Goal: Task Accomplishment & Management: Use online tool/utility

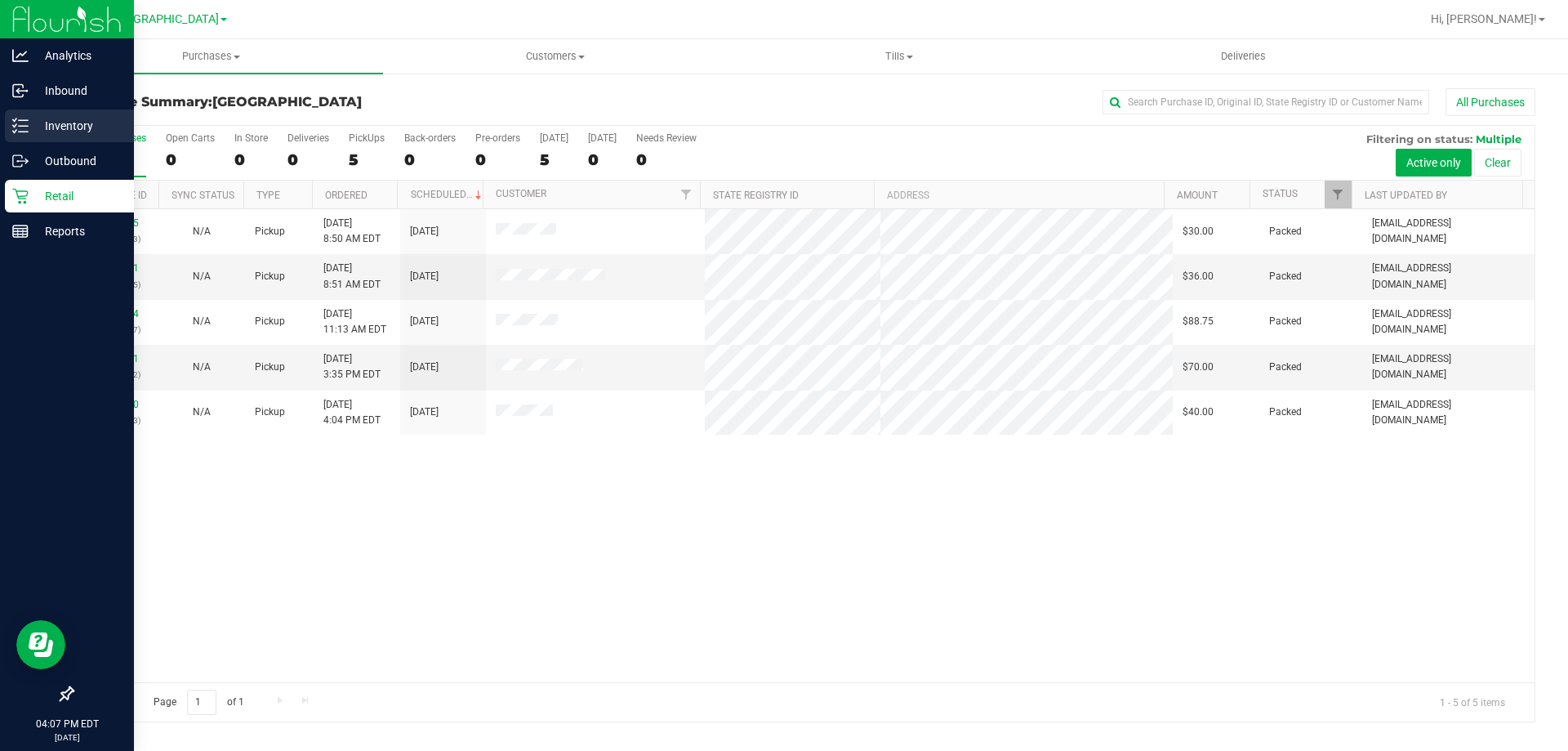
click at [42, 116] on p "Inventory" at bounding box center [77, 125] width 98 height 20
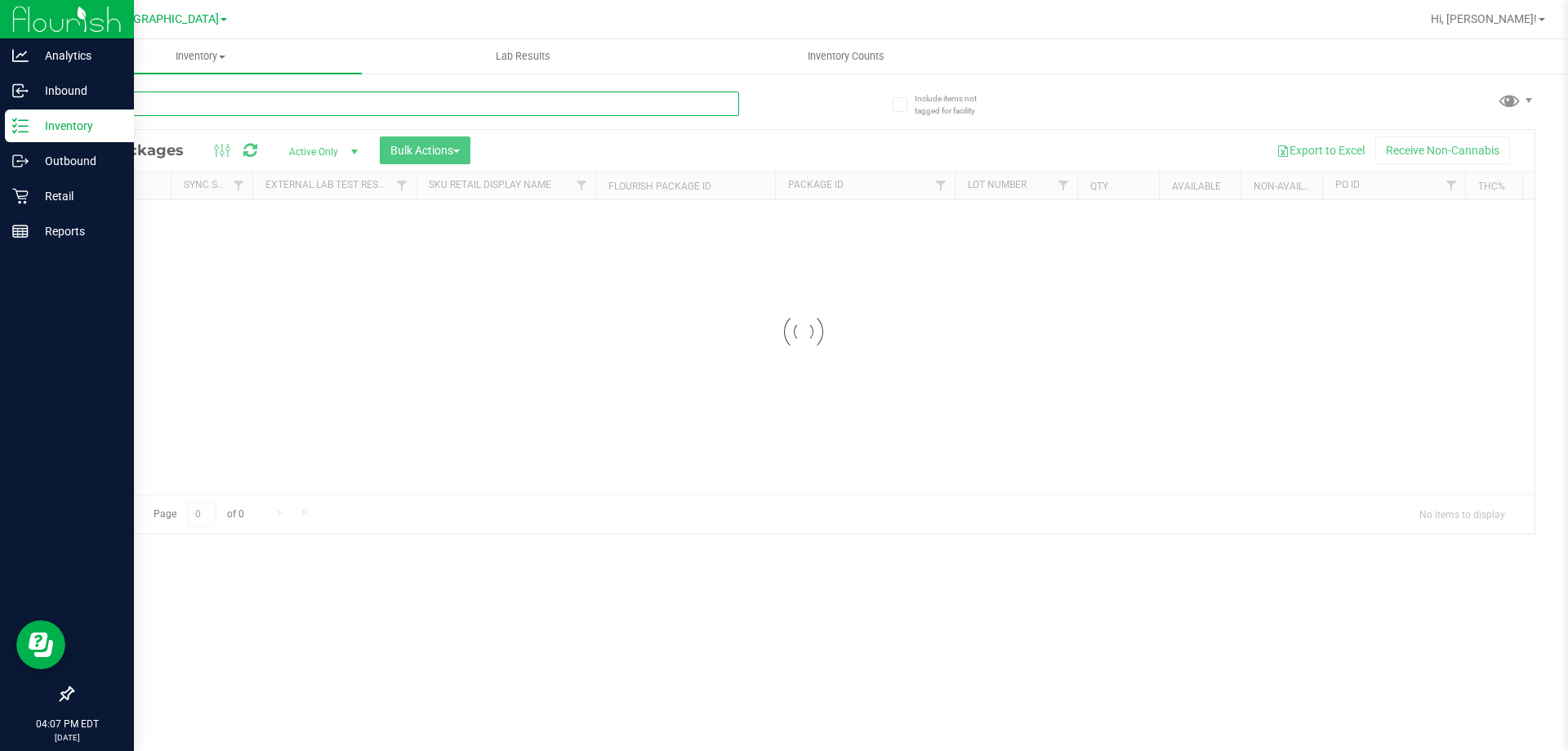
click at [190, 110] on input "text" at bounding box center [405, 104] width 667 height 25
type input "1106362049150450"
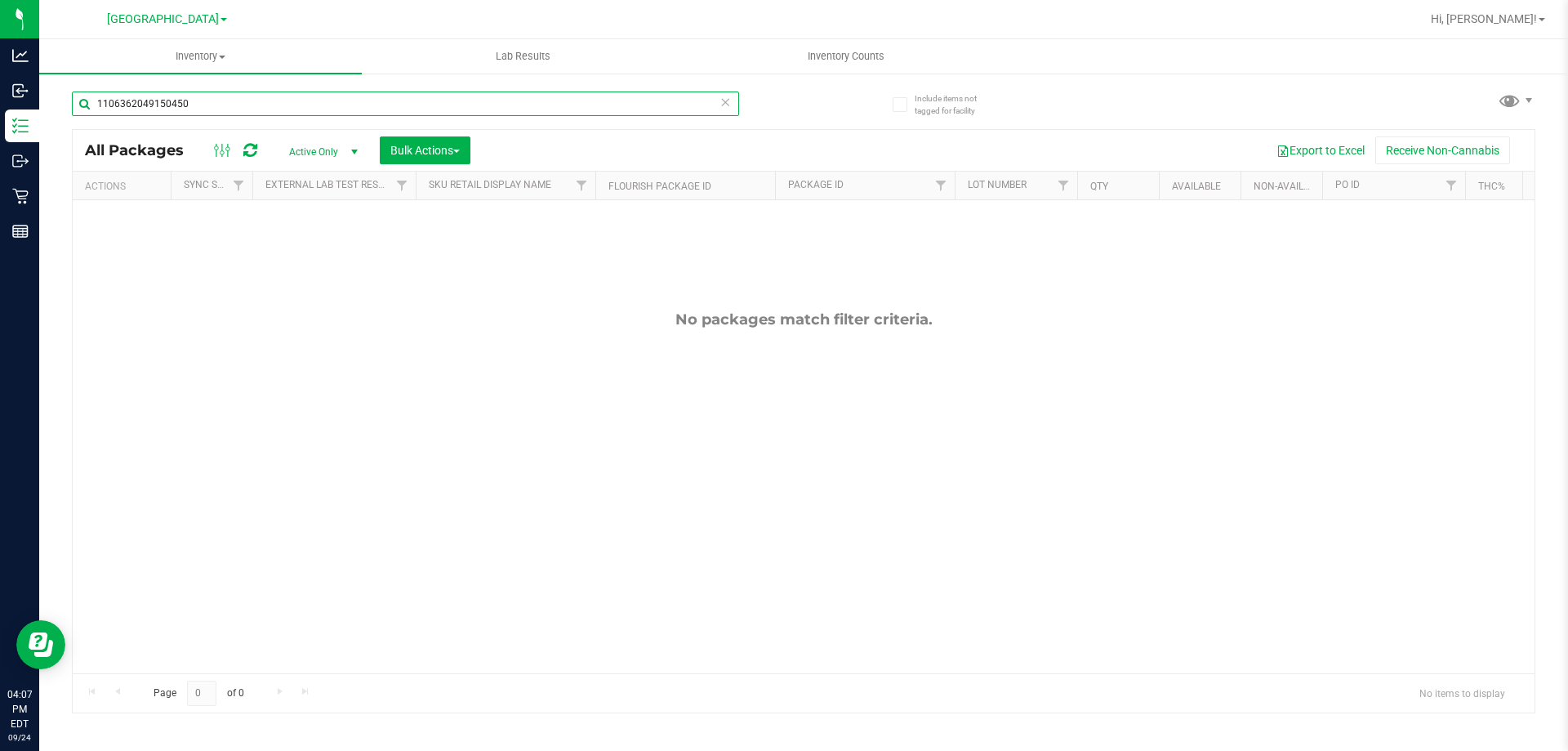
drag, startPoint x: 0, startPoint y: 36, endPoint x: 0, endPoint y: -69, distance: 105.0
click at [0, 0] on html "Analytics Inbound Inventory Outbound Retail Reports 04:07 PM EDT 09/24/2025 09/…" at bounding box center [784, 376] width 1568 height 751
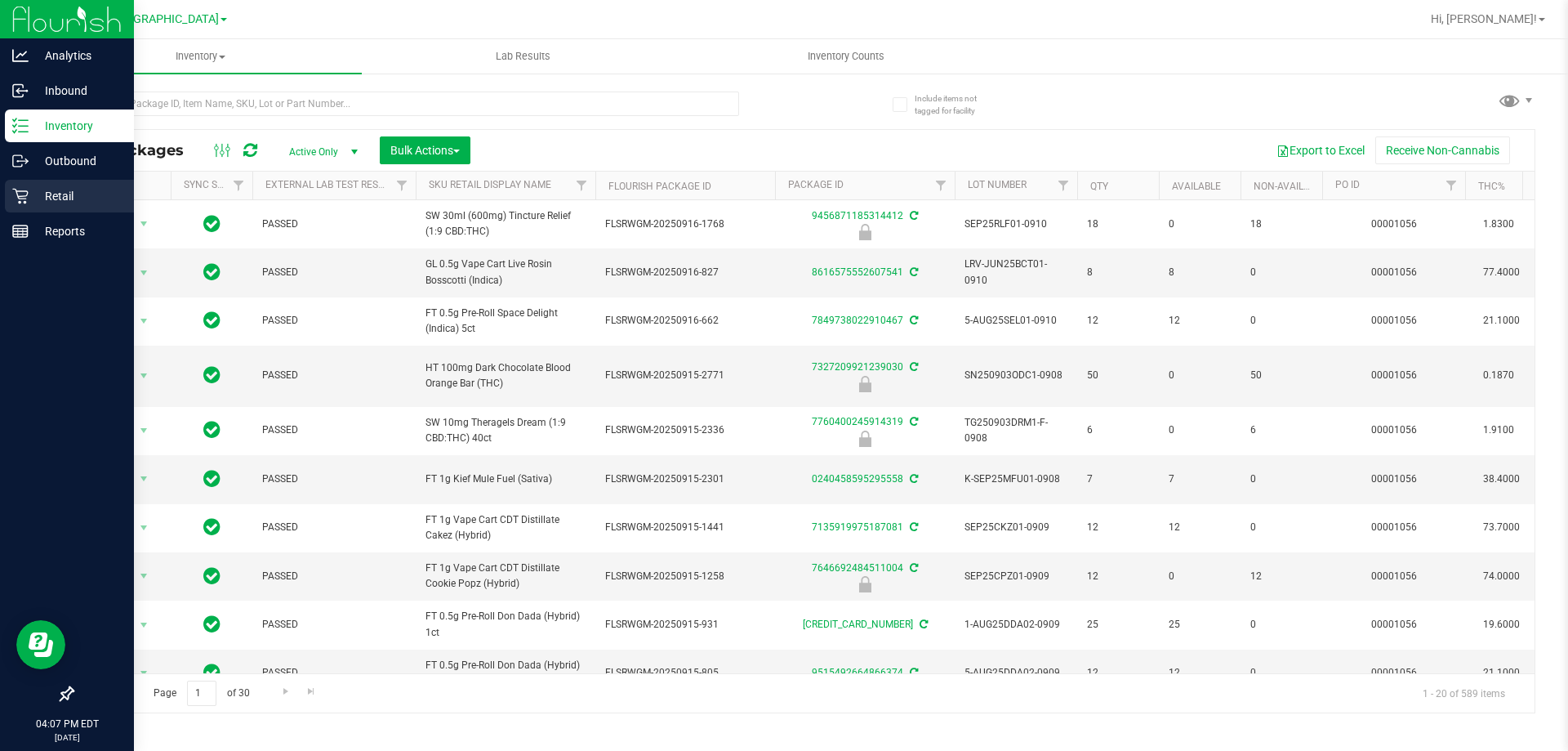
click at [52, 189] on p "Retail" at bounding box center [77, 196] width 98 height 20
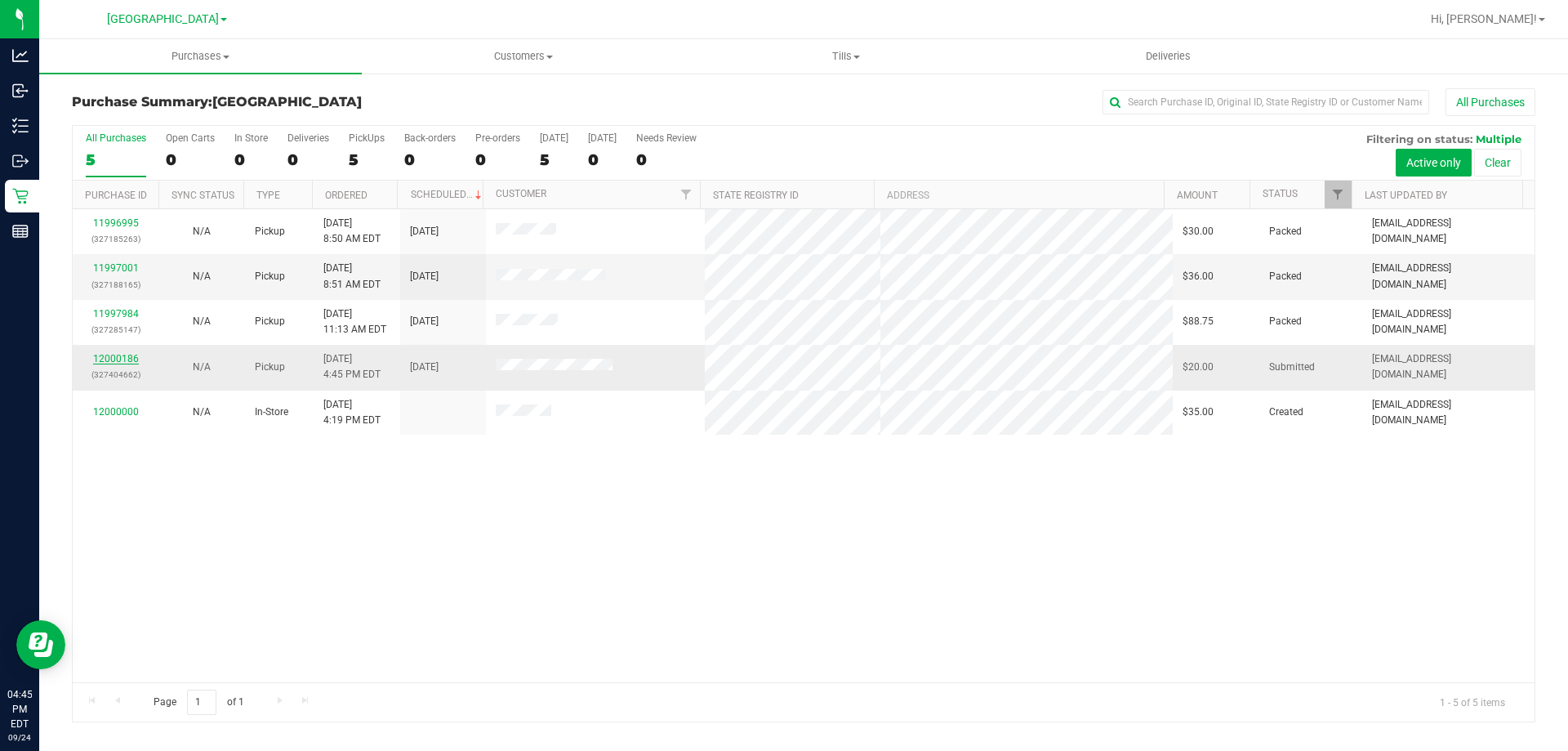
click at [117, 359] on link "12000186" at bounding box center [117, 359] width 46 height 11
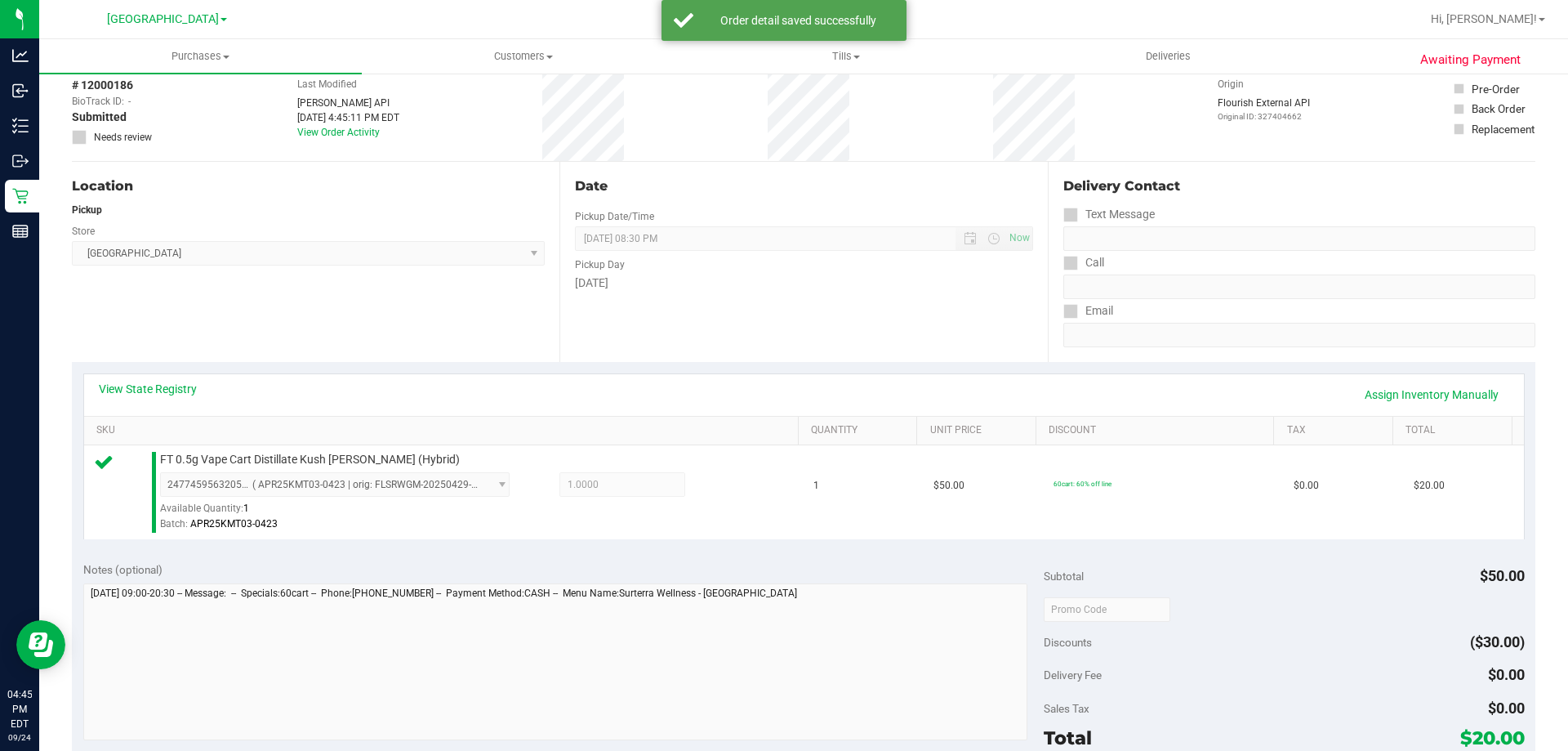
scroll to position [163, 0]
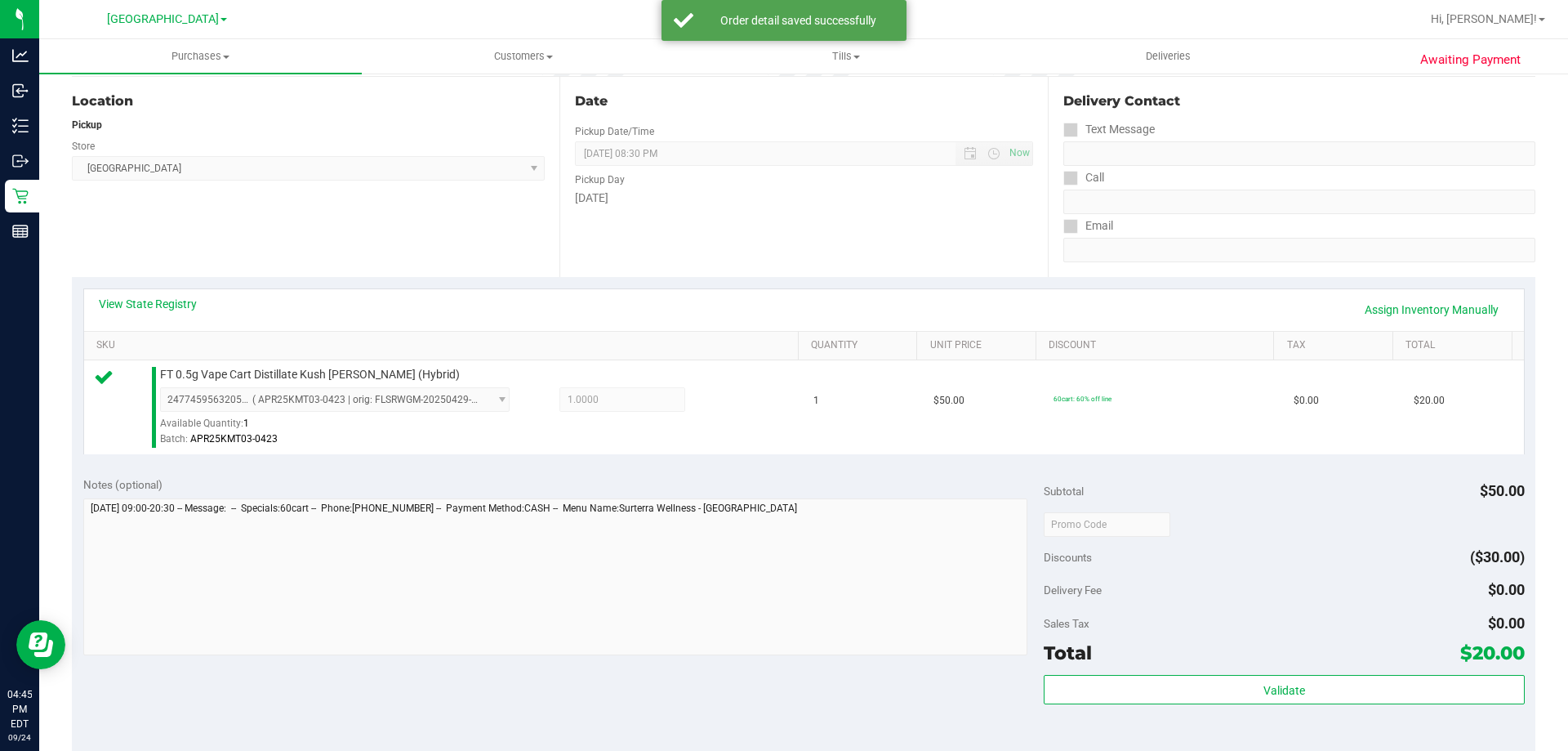
click at [1282, 662] on div "Total $20.00" at bounding box center [1283, 653] width 480 height 30
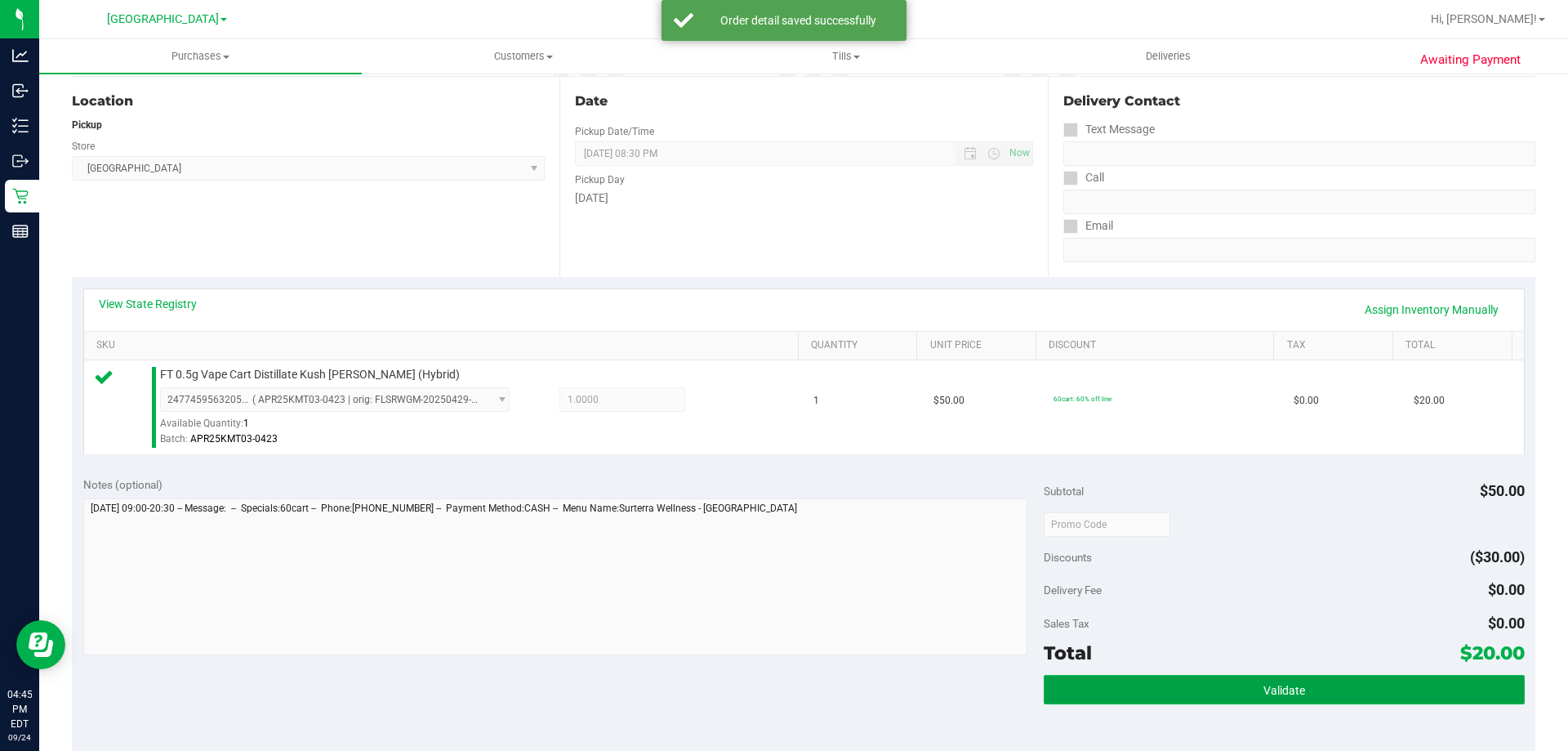
click at [1282, 676] on button "Validate" at bounding box center [1283, 690] width 480 height 30
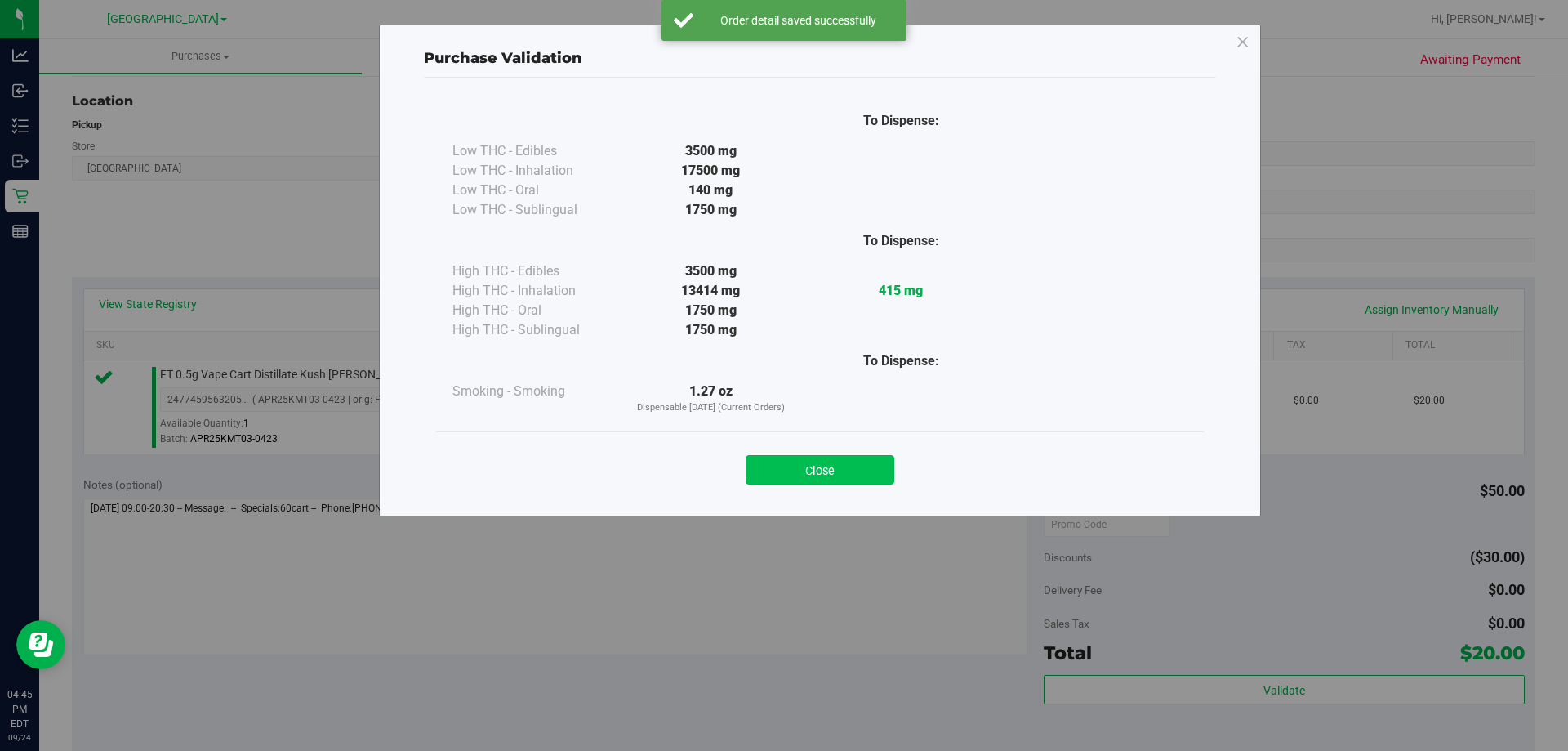
click at [861, 470] on button "Close" at bounding box center [820, 469] width 149 height 30
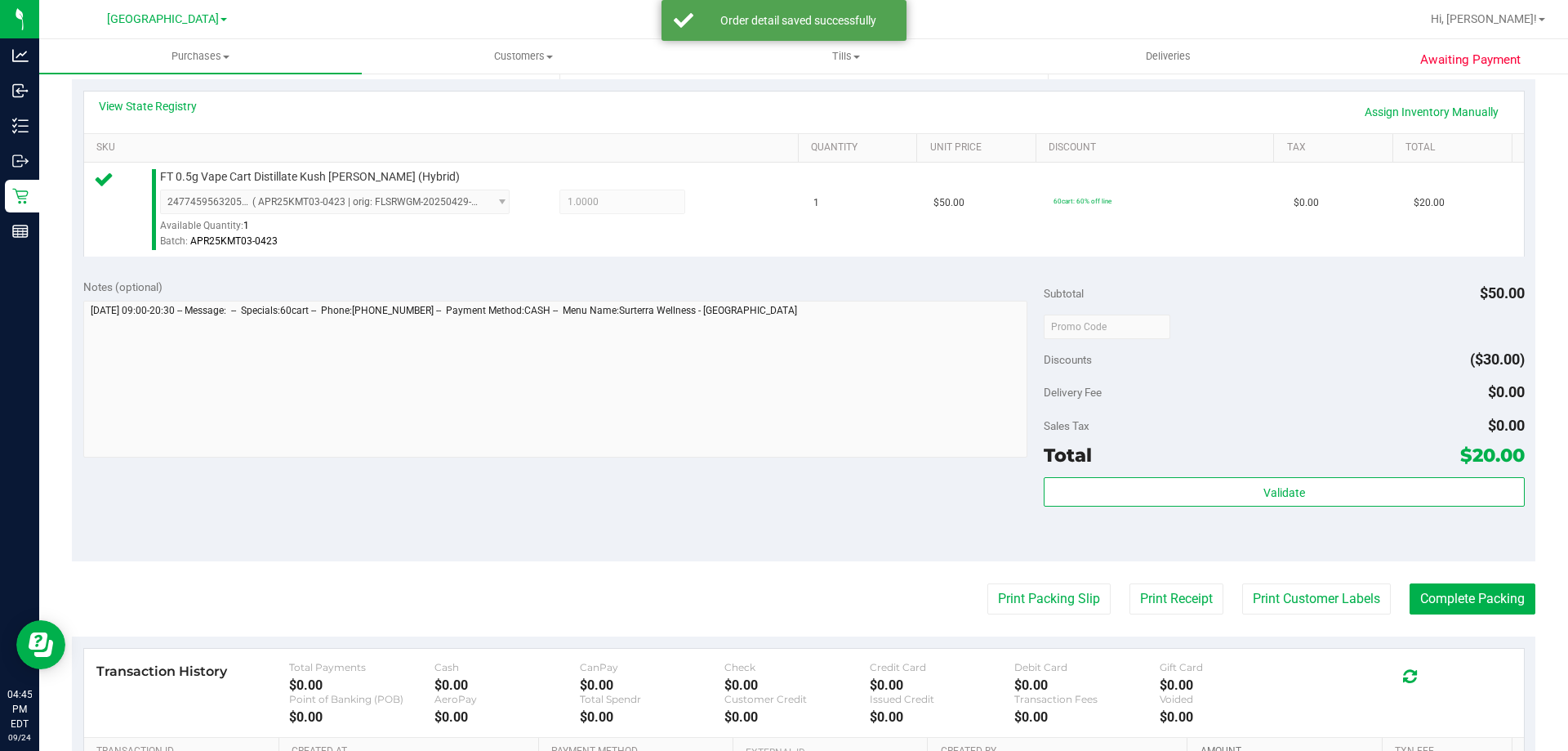
scroll to position [490, 0]
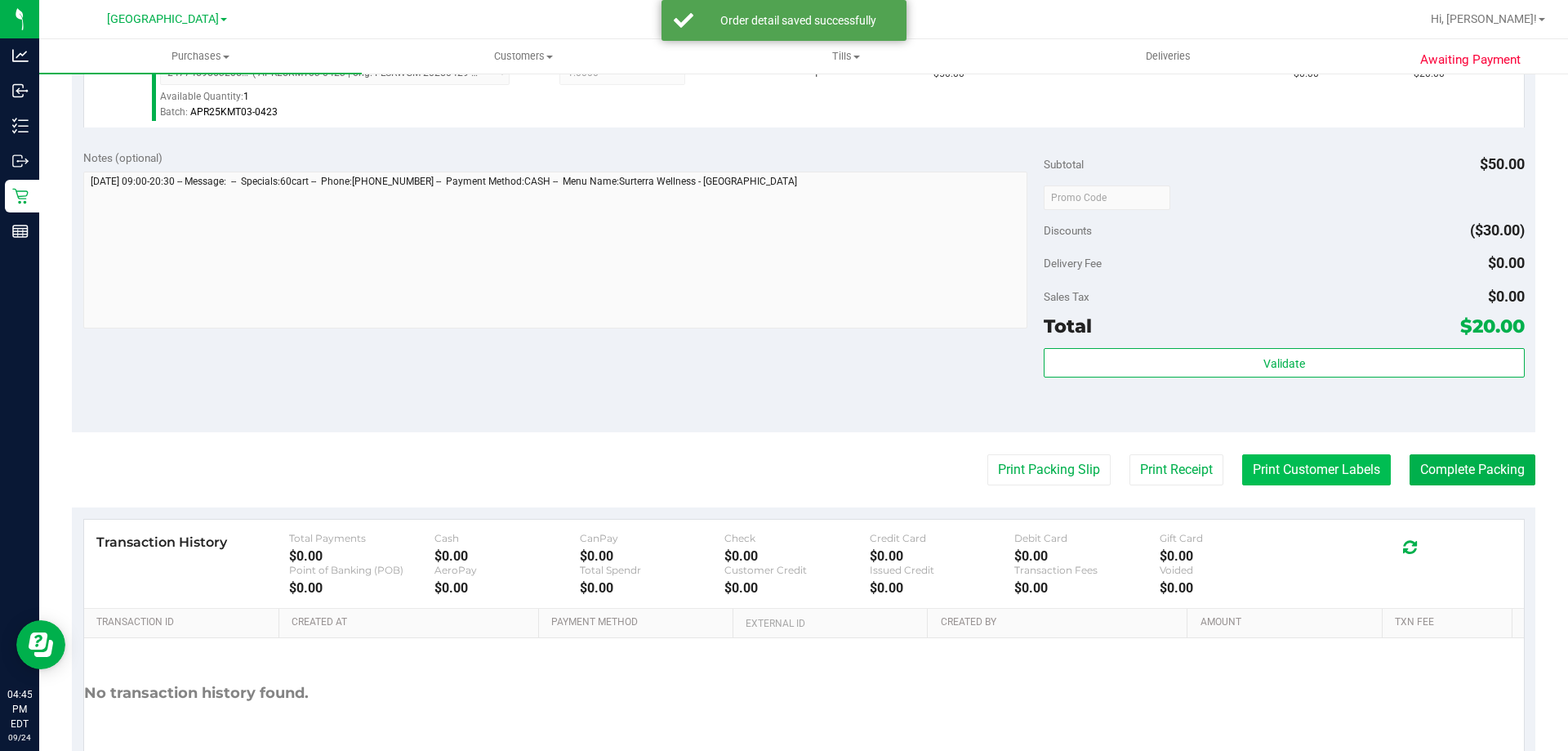
click at [1263, 472] on button "Print Customer Labels" at bounding box center [1317, 470] width 149 height 32
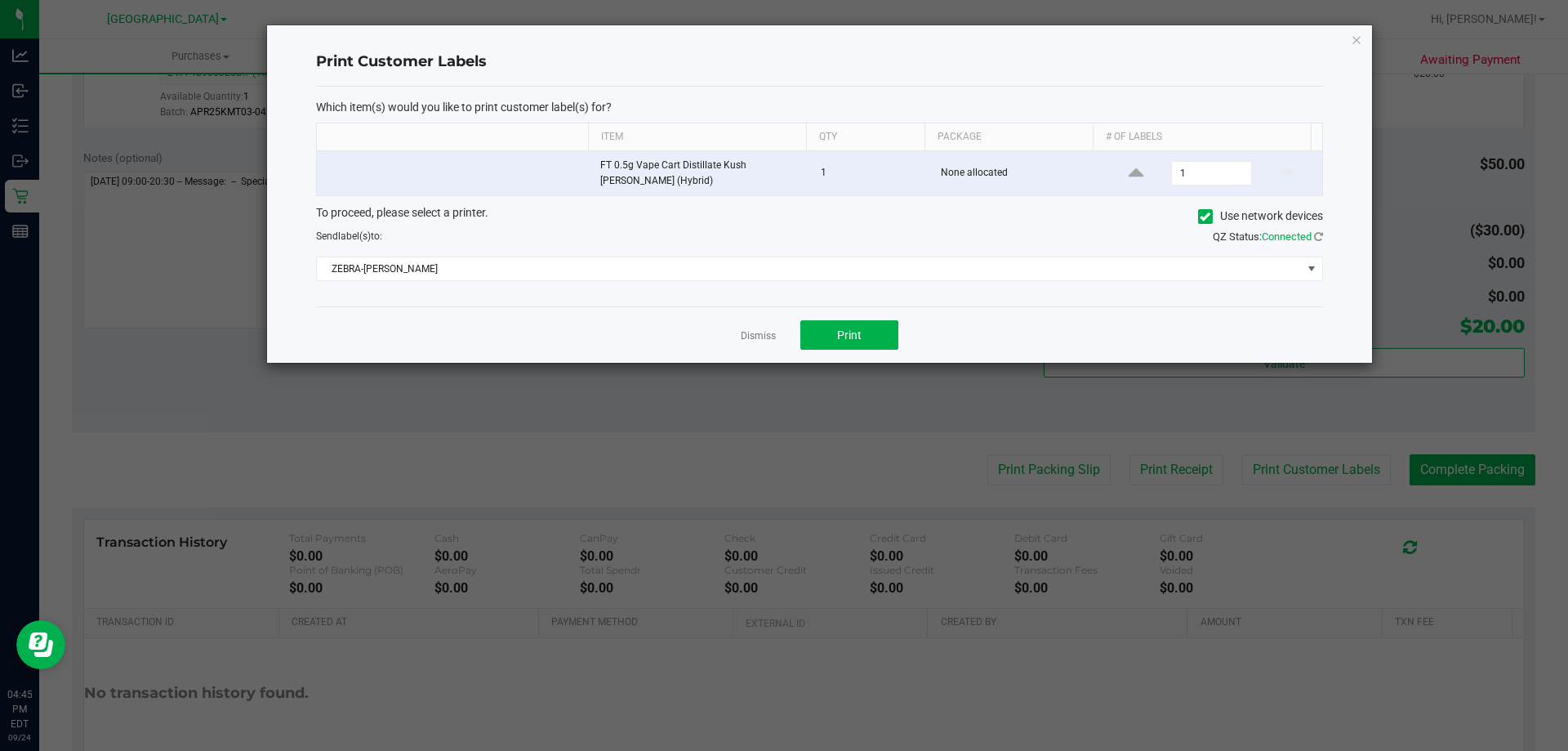
click at [853, 316] on div "Dismiss Print" at bounding box center [819, 334] width 1007 height 56
click at [854, 326] on button "Print" at bounding box center [849, 334] width 98 height 30
click at [1356, 40] on icon "button" at bounding box center [1357, 39] width 11 height 20
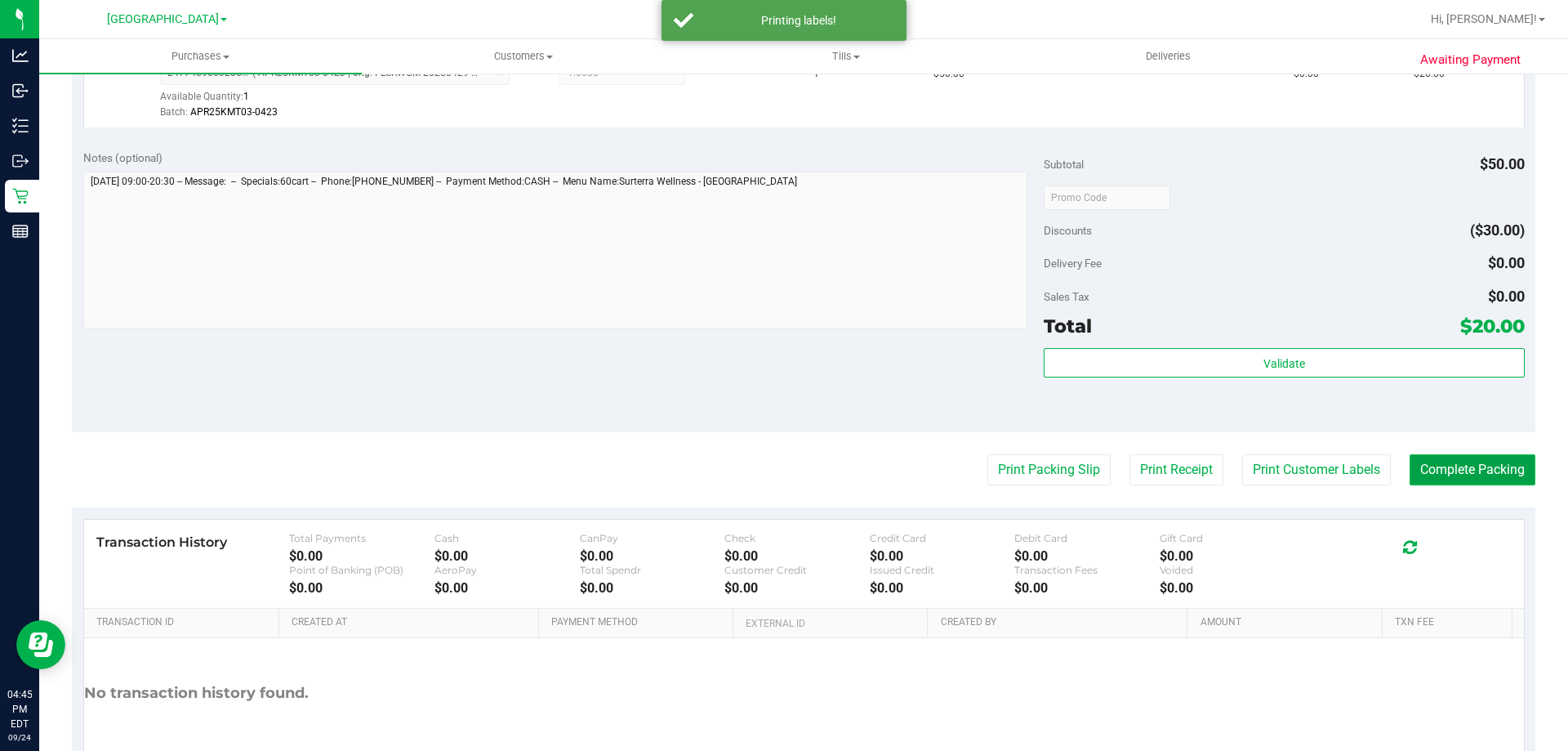
click at [1439, 462] on button "Complete Packing" at bounding box center [1473, 470] width 126 height 32
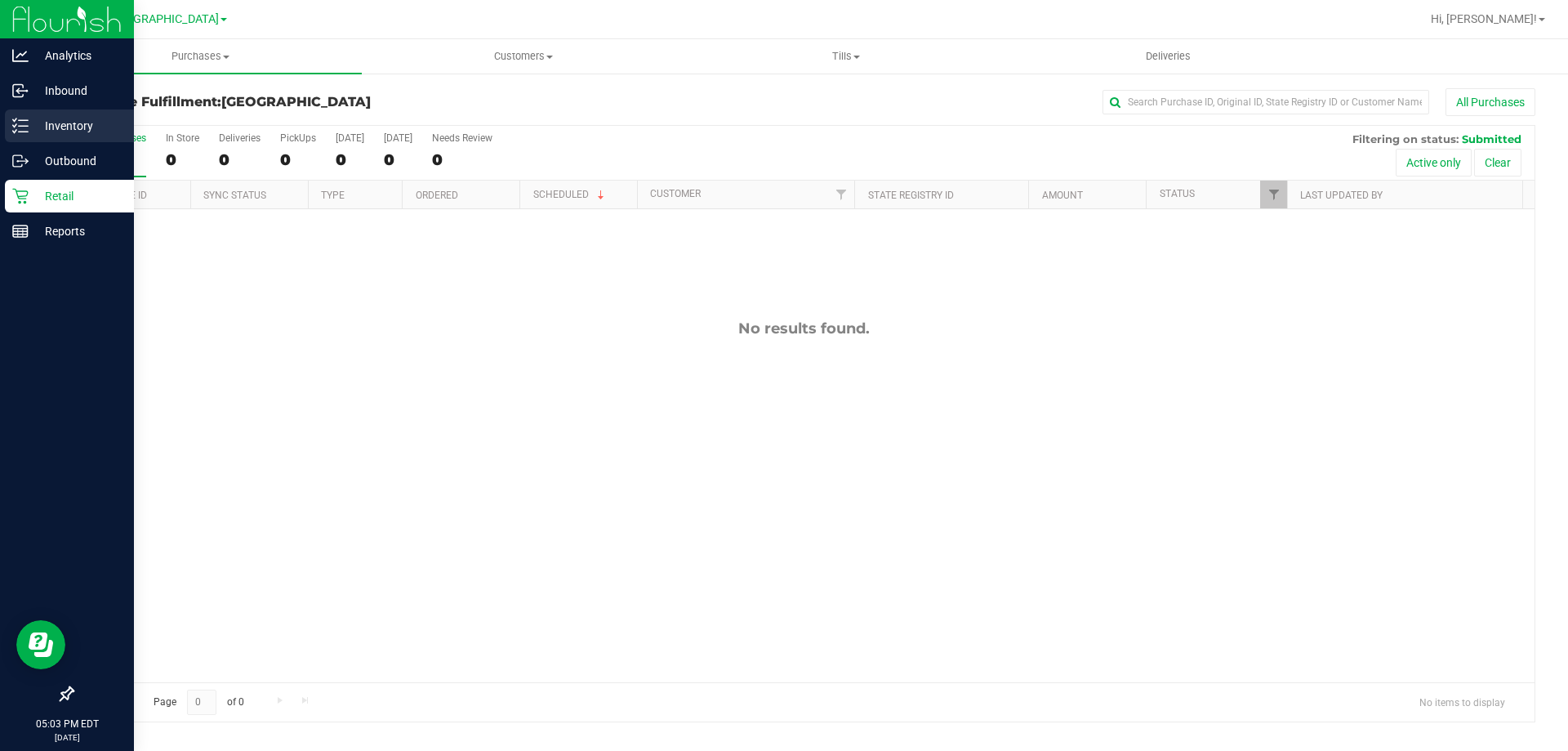
click at [49, 123] on p "Inventory" at bounding box center [77, 125] width 98 height 20
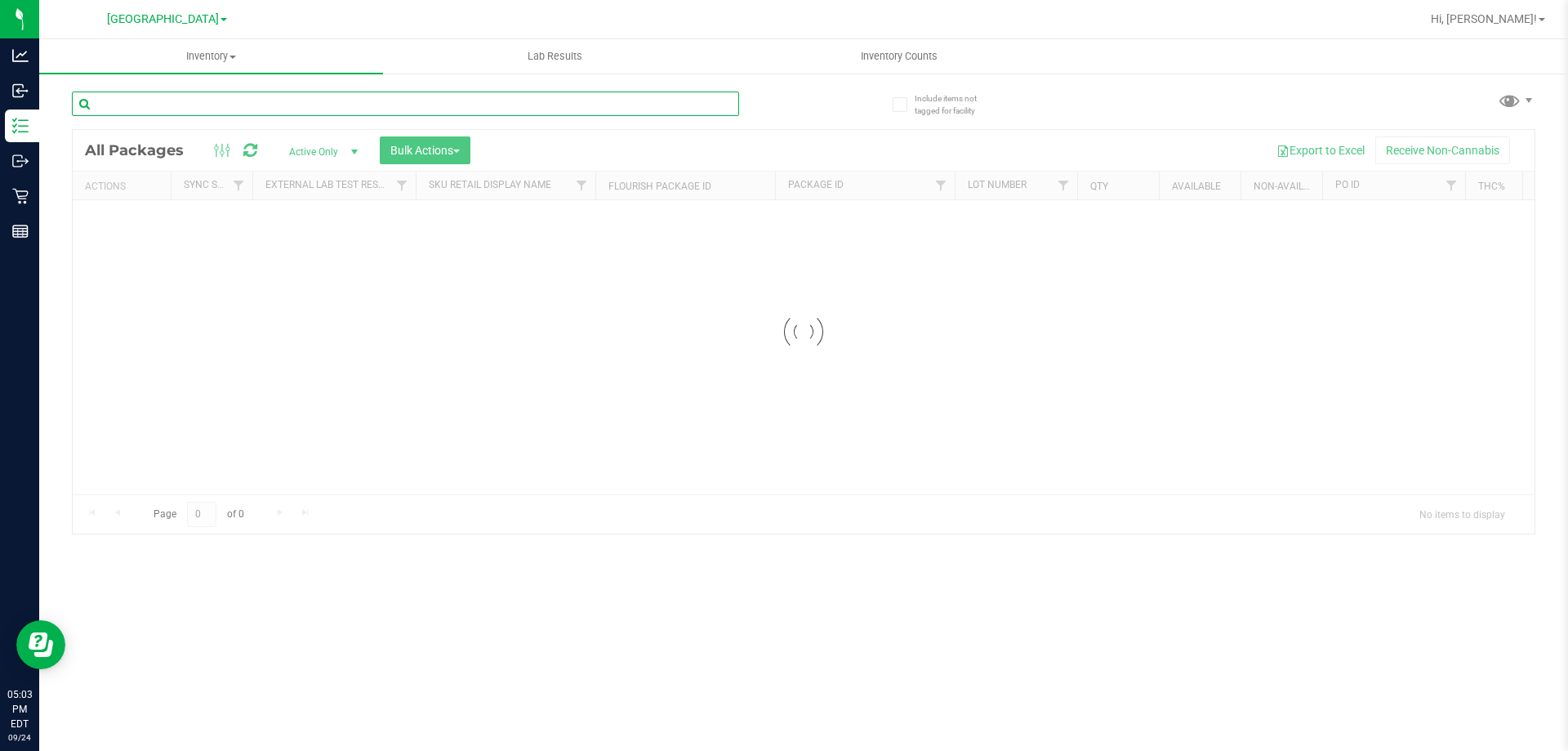
click at [244, 98] on input "text" at bounding box center [405, 104] width 667 height 25
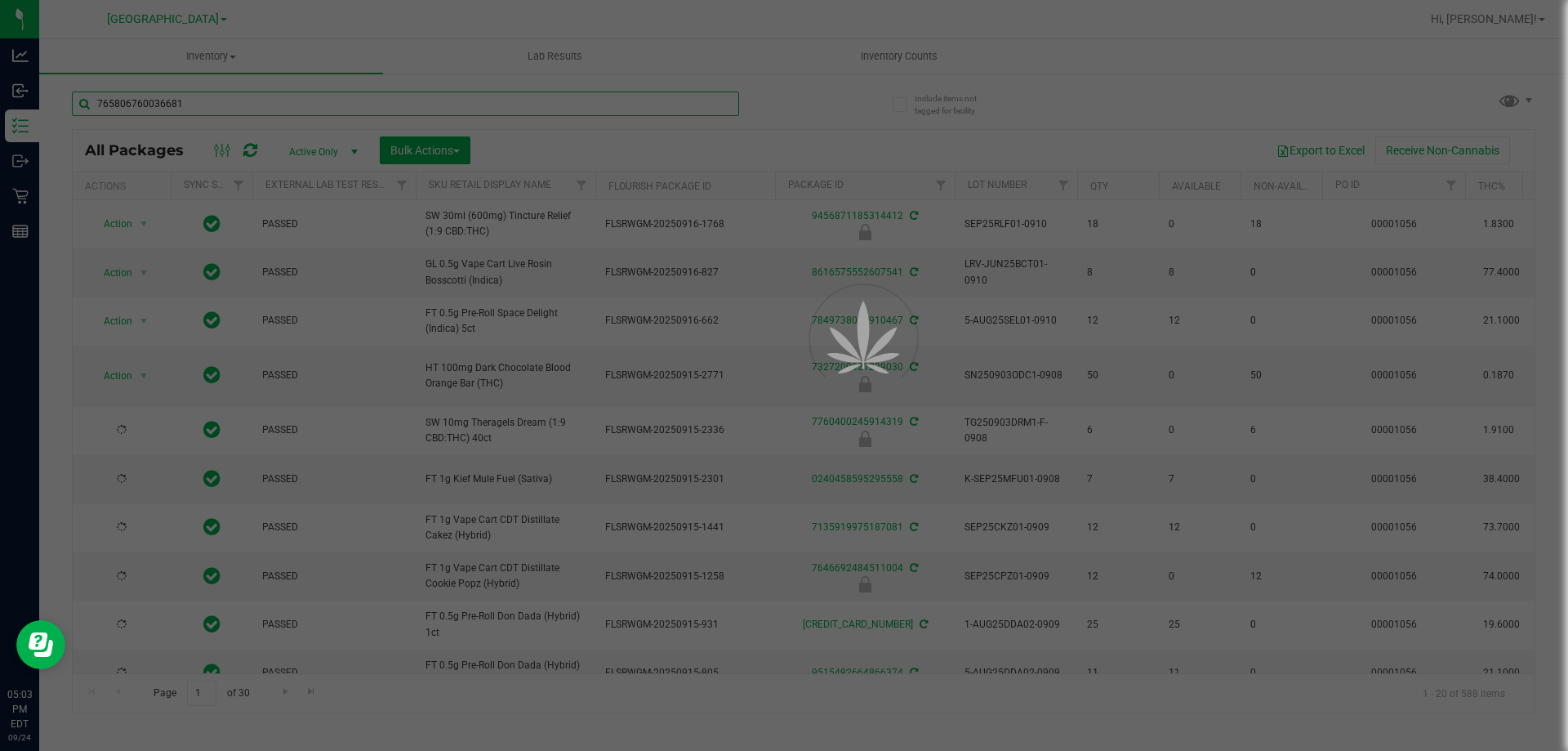
type input "7658067600366814"
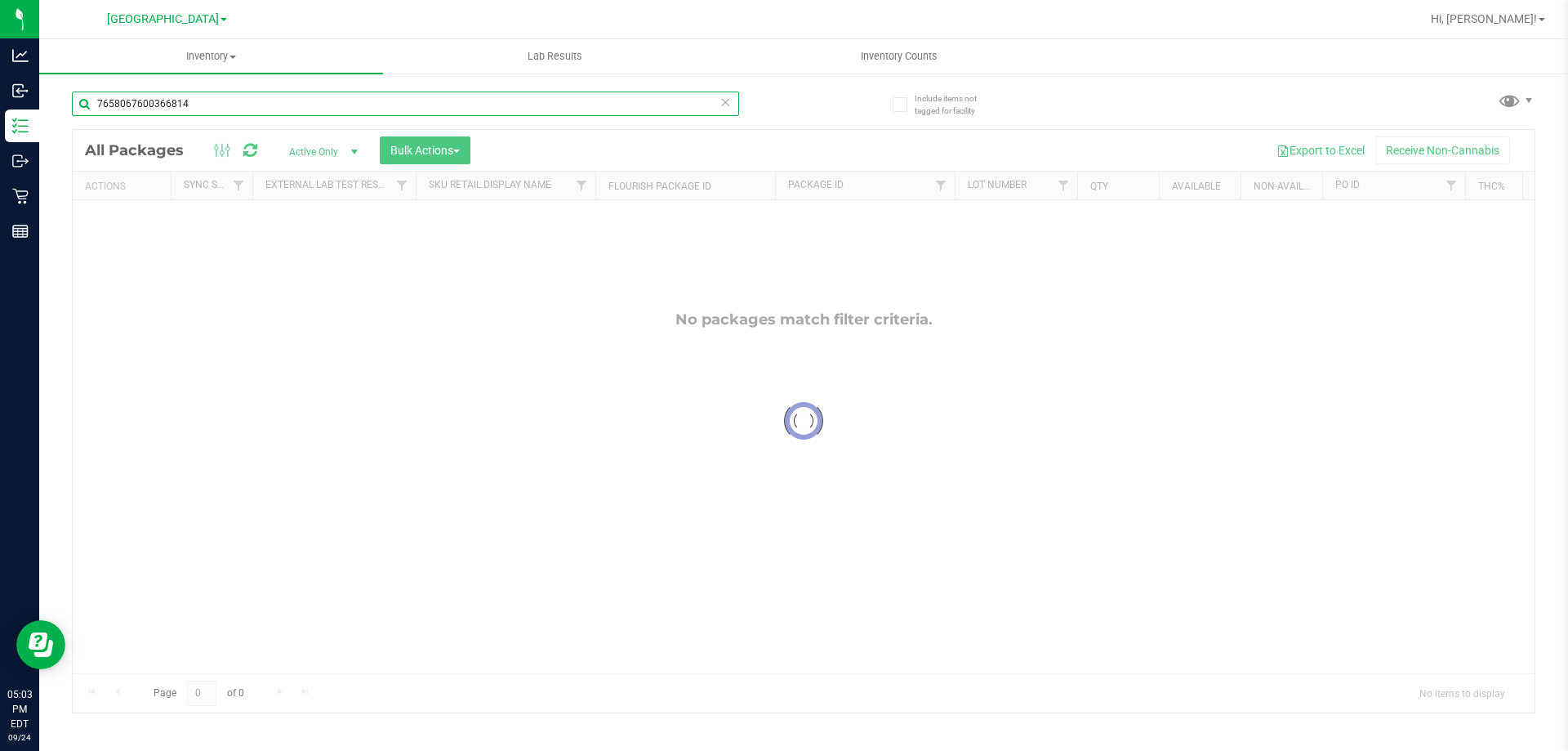
drag, startPoint x: 244, startPoint y: 98, endPoint x: 0, endPoint y: -99, distance: 313.6
click at [0, 0] on html "Analytics Inbound Inventory Outbound Retail Reports 05:03 PM EDT 09/24/2025 09/…" at bounding box center [784, 376] width 1568 height 751
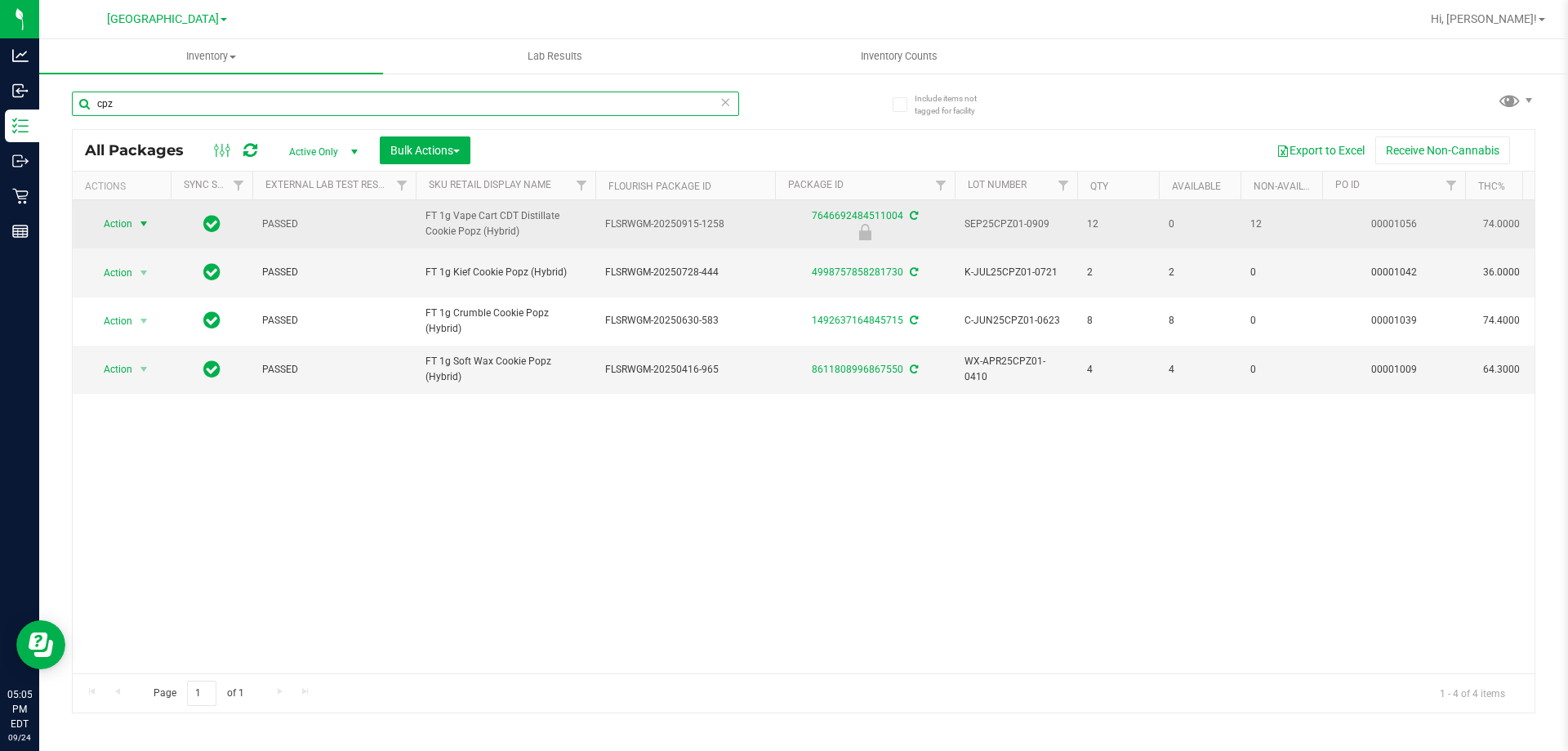
type input "cpz"
click at [144, 224] on span "select" at bounding box center [144, 225] width 13 height 13
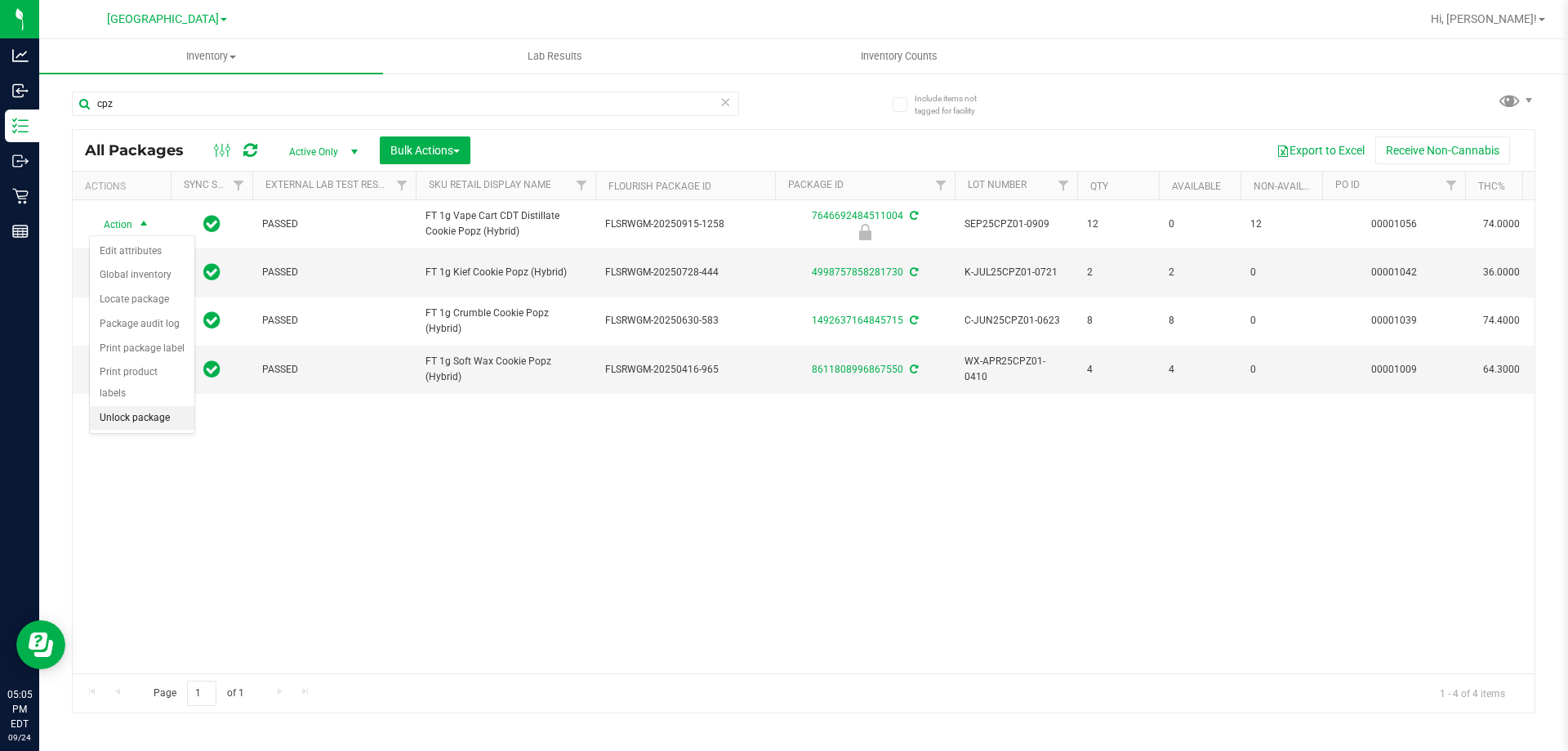
click at [142, 406] on li "Unlock package" at bounding box center [141, 418] width 104 height 25
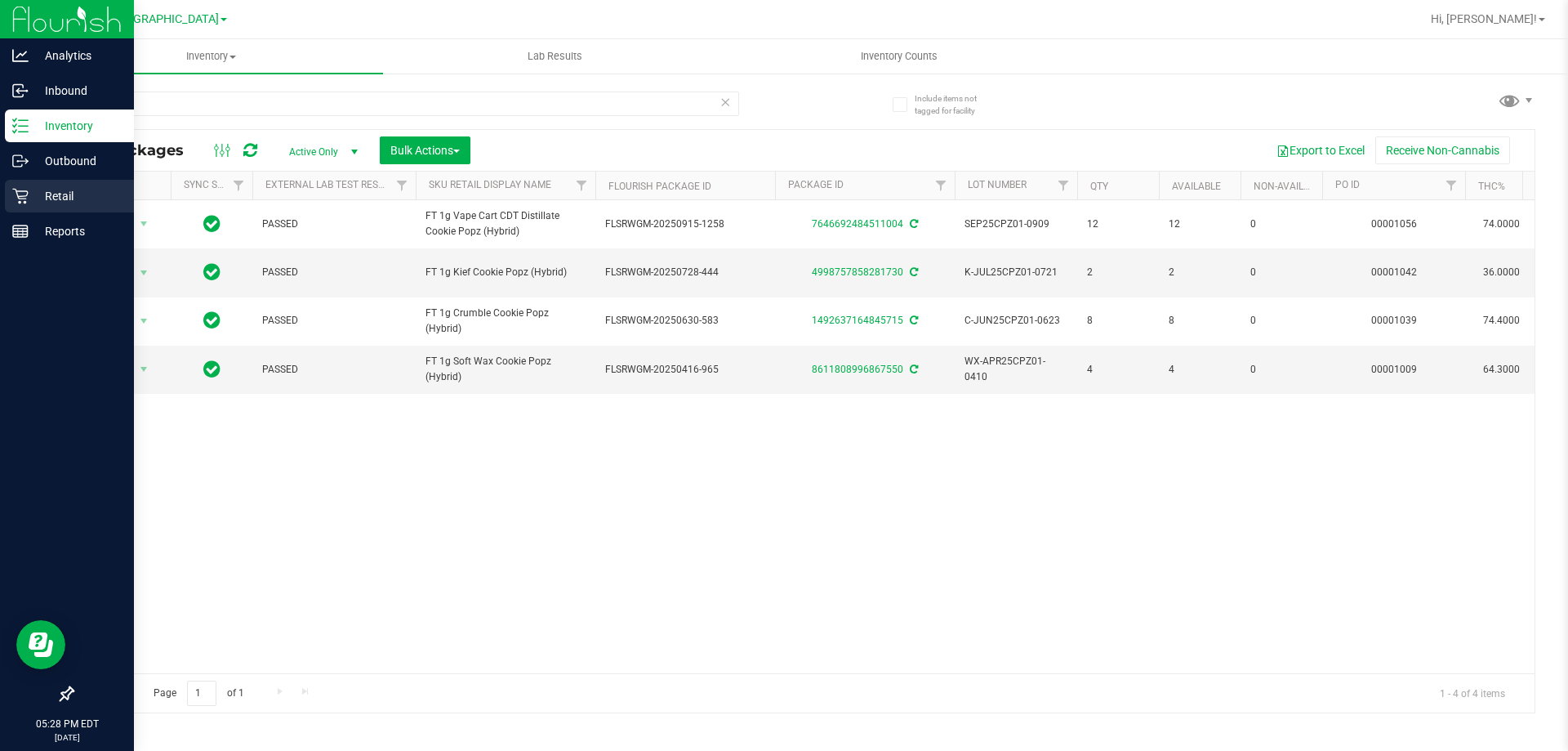
click at [30, 198] on p "Retail" at bounding box center [77, 196] width 98 height 20
